Goal: Find specific page/section: Find specific page/section

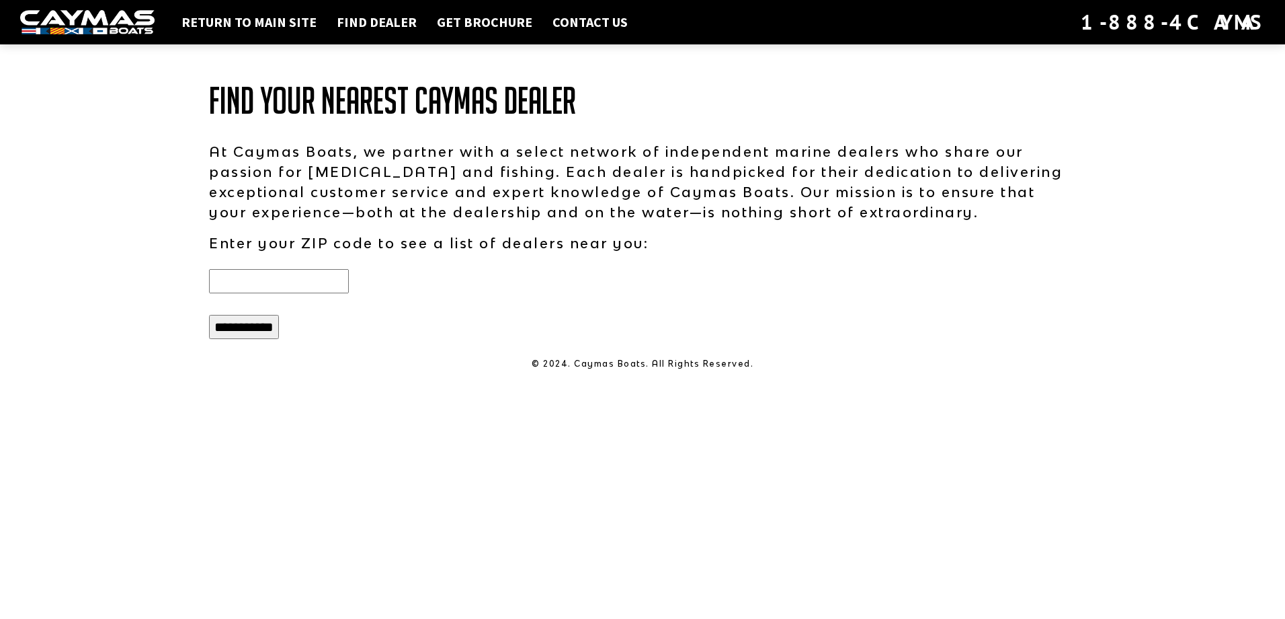
type input "*****"
click at [271, 320] on input "**********" at bounding box center [244, 327] width 70 height 24
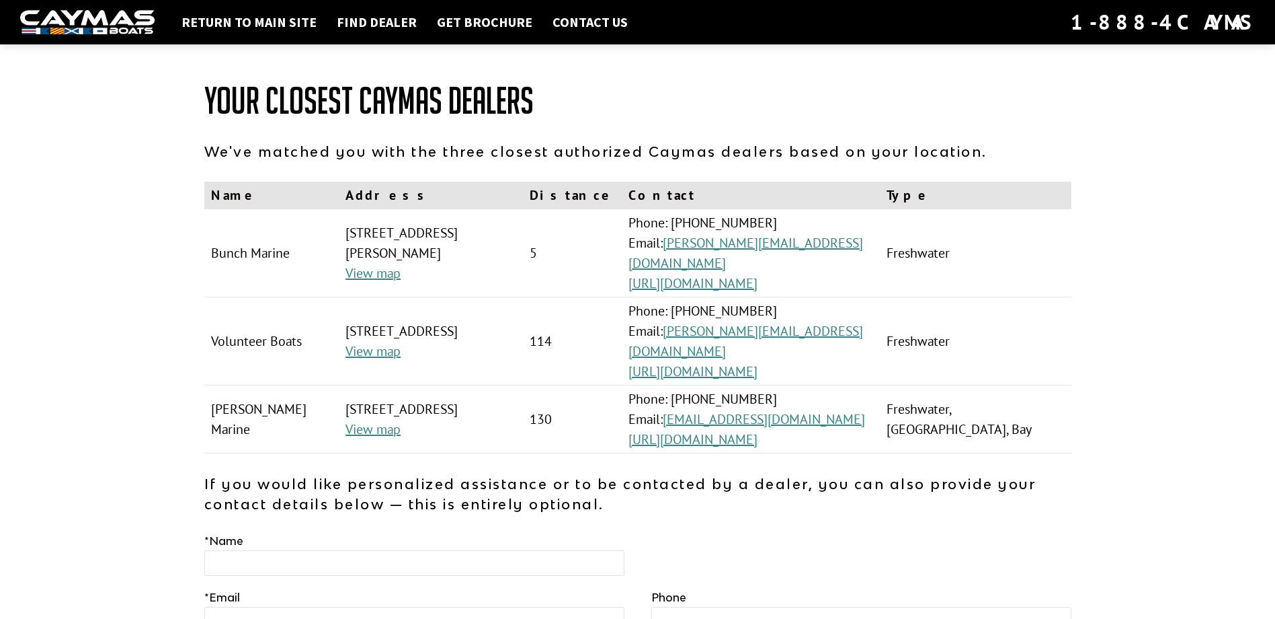
click at [37, 32] on img at bounding box center [87, 22] width 134 height 25
